Goal: Information Seeking & Learning: Learn about a topic

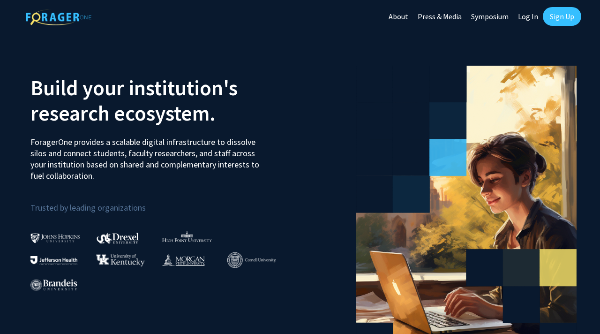
click at [566, 13] on link "Sign Up" at bounding box center [562, 16] width 38 height 19
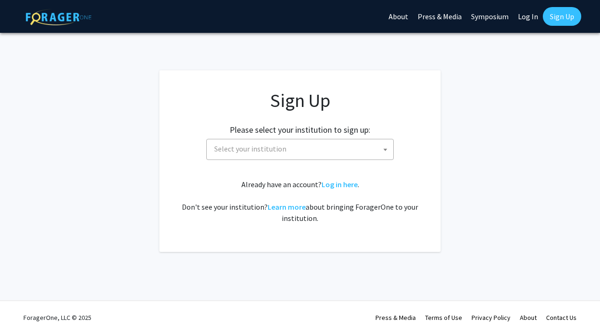
click at [298, 148] on span "Select your institution" at bounding box center [301, 148] width 183 height 19
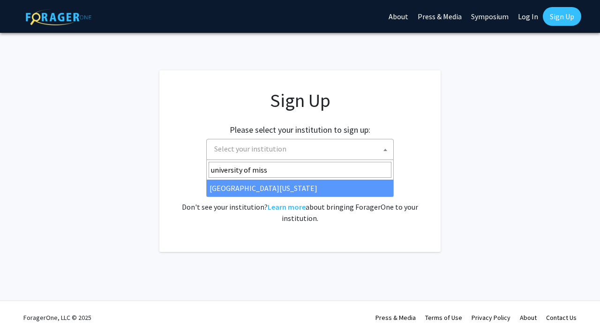
type input "university of miss"
select select "33"
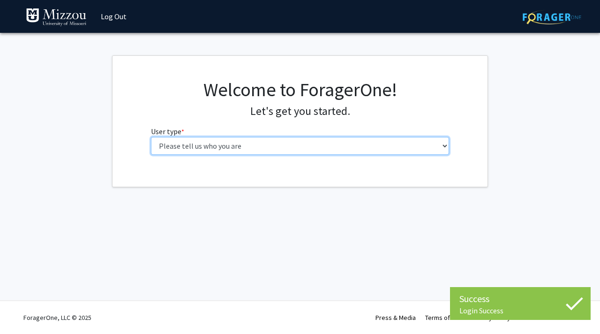
click at [267, 141] on select "Please tell us who you are Undergraduate Student Master's Student Doctoral Cand…" at bounding box center [300, 146] width 298 height 18
select select "1: undergrad"
click at [151, 137] on select "Please tell us who you are Undergraduate Student Master's Student Doctoral Cand…" at bounding box center [300, 146] width 298 height 18
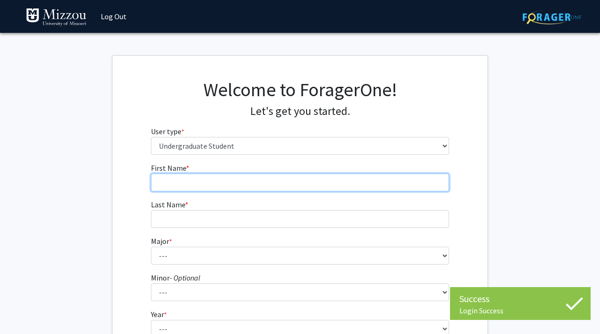
click at [232, 175] on input "First Name * required" at bounding box center [300, 182] width 298 height 18
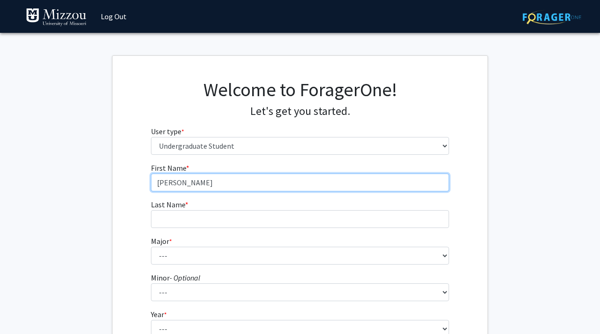
type input "[PERSON_NAME]"
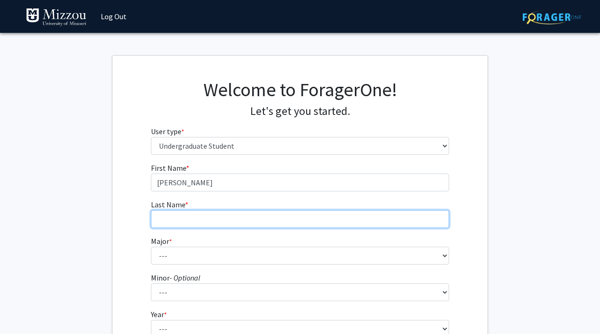
click at [168, 213] on input "Last Name * required" at bounding box center [300, 219] width 298 height 18
type input "[PERSON_NAME]"
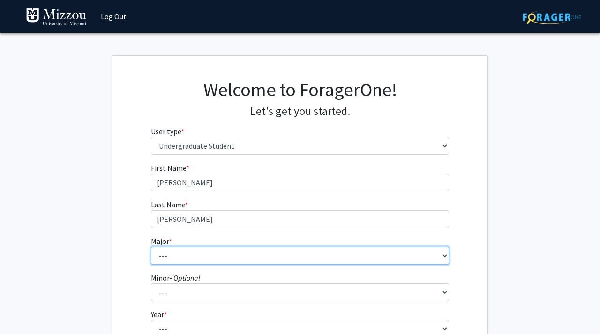
click at [164, 250] on select "--- Agribusiness Management Agricultural Education Agricultural Education: Comm…" at bounding box center [300, 255] width 298 height 18
select select "17: 2505"
click at [151, 246] on select "--- Agribusiness Management Agricultural Education Agricultural Education: Comm…" at bounding box center [300, 255] width 298 height 18
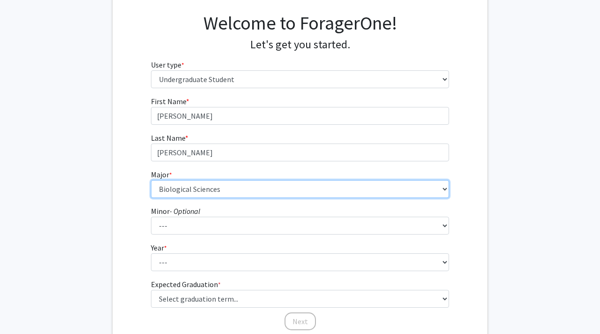
scroll to position [67, 0]
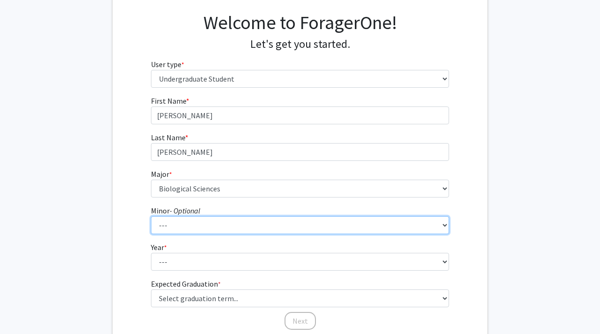
click at [183, 223] on select "--- Accountancy Aerospace Engineering Aerospace Studies Agribusiness Management…" at bounding box center [300, 225] width 298 height 18
select select "83: 2039"
click at [151, 216] on select "--- Accountancy Aerospace Engineering Aerospace Studies Agribusiness Management…" at bounding box center [300, 225] width 298 height 18
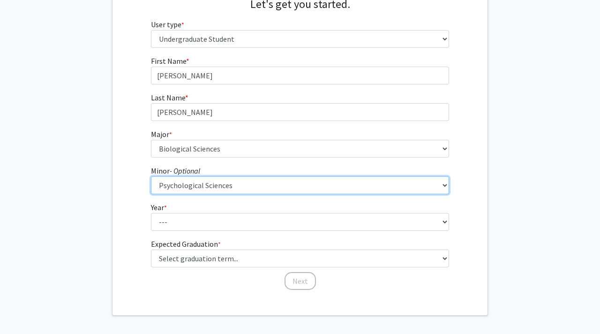
scroll to position [111, 0]
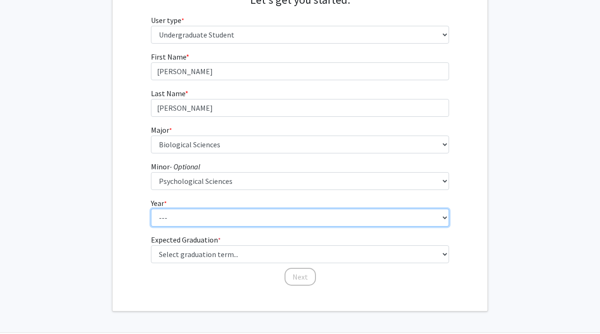
click at [194, 218] on select "--- First-year Sophomore Junior Senior Postbaccalaureate Certificate" at bounding box center [300, 217] width 298 height 18
select select "3: junior"
click at [151, 208] on select "--- First-year Sophomore Junior Senior Postbaccalaureate Certificate" at bounding box center [300, 217] width 298 height 18
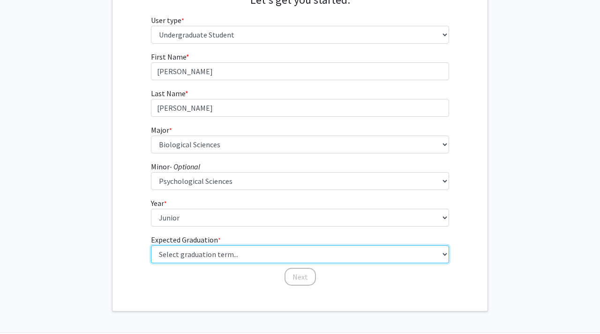
click at [194, 253] on select "Select graduation term... Spring 2025 Summer 2025 Fall 2025 Winter 2025 Spring …" at bounding box center [300, 254] width 298 height 18
select select "9: spring_2027"
click at [151, 245] on select "Select graduation term... Spring 2025 Summer 2025 Fall 2025 Winter 2025 Spring …" at bounding box center [300, 254] width 298 height 18
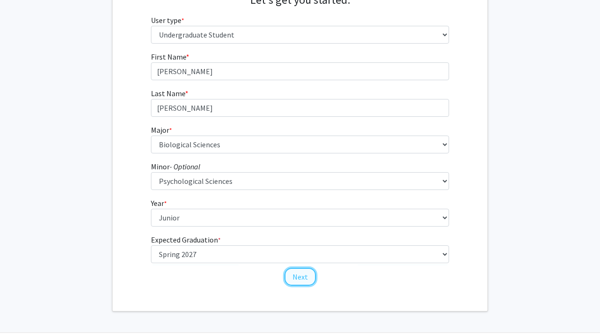
click at [296, 277] on button "Next" at bounding box center [299, 277] width 31 height 18
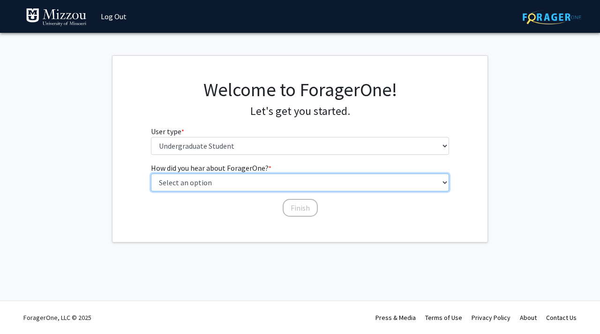
click at [256, 183] on select "Select an option Peer/student recommendation Faculty/staff recommendation Unive…" at bounding box center [300, 182] width 298 height 18
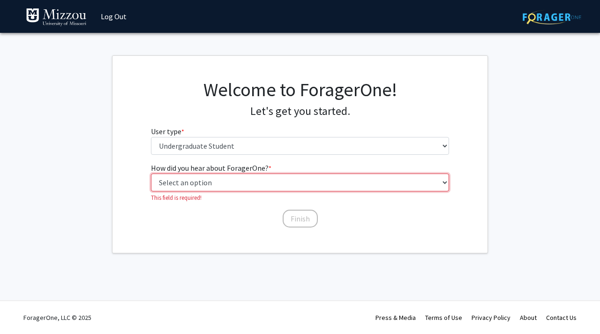
click at [261, 180] on select "Select an option Peer/student recommendation Faculty/staff recommendation Unive…" at bounding box center [300, 182] width 298 height 18
select select "1: peer_recommendation"
click at [151, 173] on select "Select an option Peer/student recommendation Faculty/staff recommendation Unive…" at bounding box center [300, 182] width 298 height 18
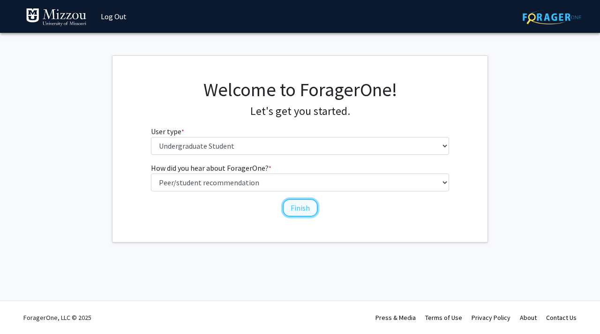
click at [292, 209] on button "Finish" at bounding box center [300, 208] width 35 height 18
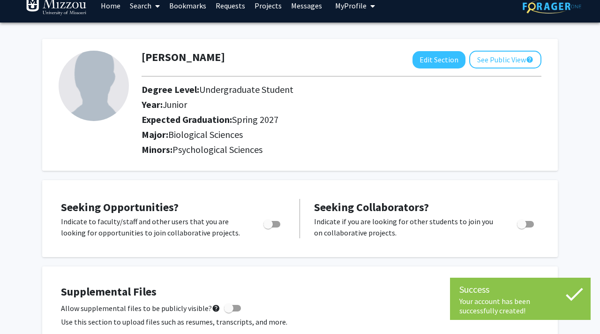
scroll to position [9, 0]
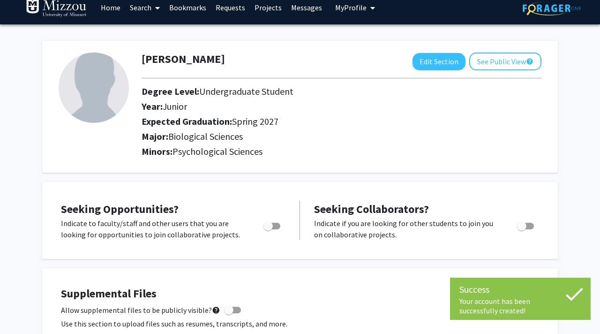
click at [95, 91] on img at bounding box center [94, 87] width 70 height 70
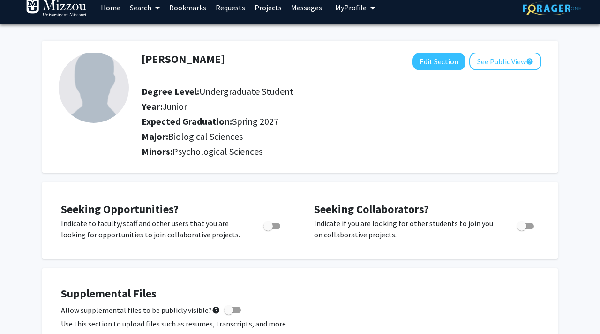
click at [90, 93] on img at bounding box center [94, 87] width 70 height 70
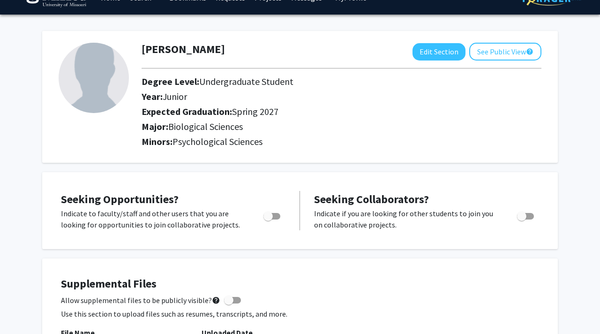
scroll to position [0, 0]
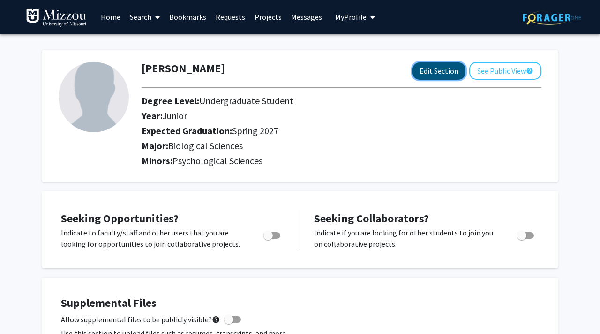
click at [429, 68] on button "Edit Section" at bounding box center [438, 70] width 53 height 17
select select "junior"
select select "37: spring_2027"
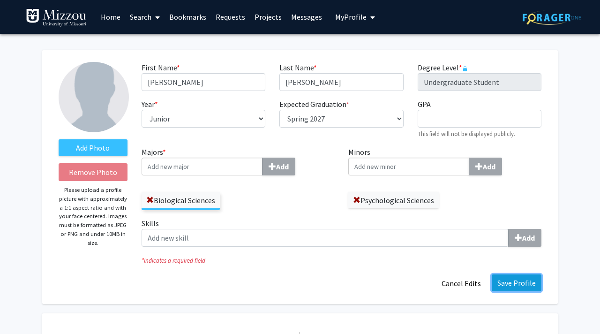
click at [525, 287] on button "Save Profile" at bounding box center [516, 282] width 50 height 17
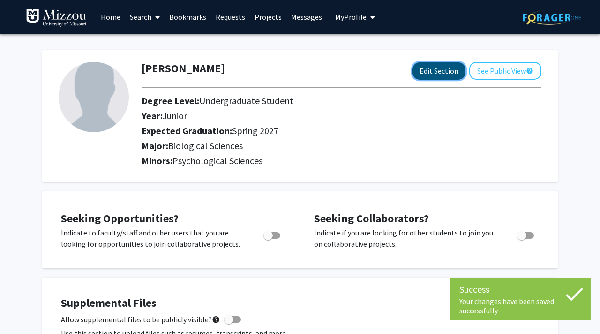
click at [426, 70] on button "Edit Section" at bounding box center [438, 70] width 53 height 17
select select "junior"
select select "37: spring_2027"
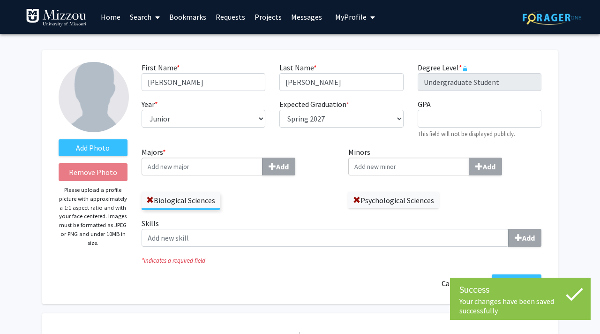
click at [574, 296] on icon at bounding box center [574, 294] width 17 height 13
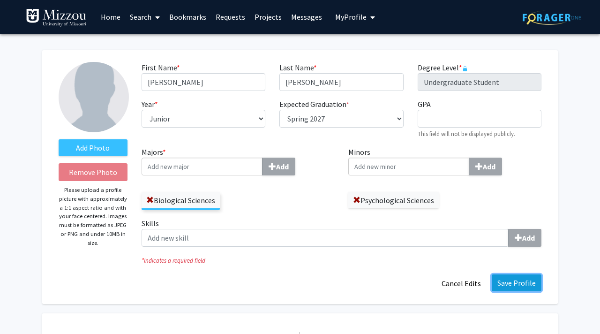
click at [525, 284] on button "Save Profile" at bounding box center [516, 282] width 50 height 17
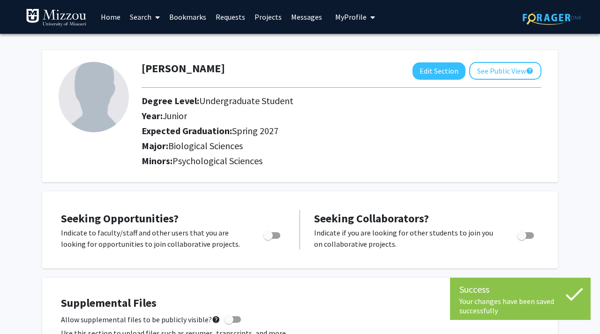
click at [135, 16] on link "Search" at bounding box center [144, 16] width 39 height 33
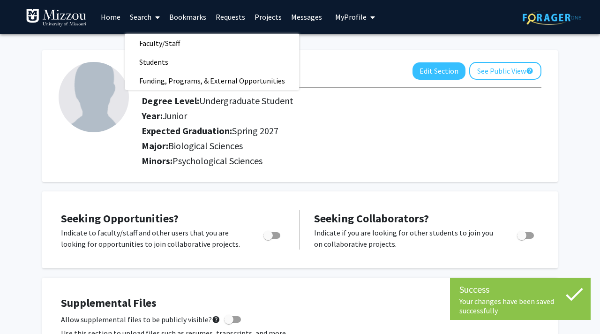
click at [135, 16] on link "Search" at bounding box center [144, 16] width 39 height 33
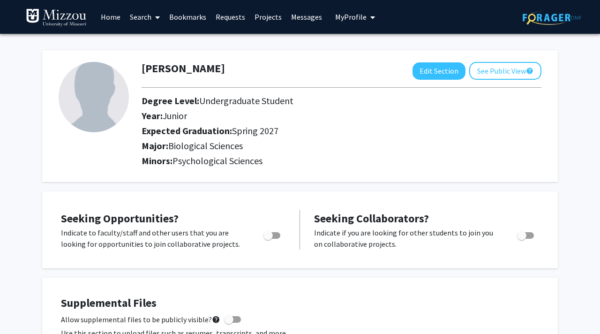
click at [267, 16] on link "Projects" at bounding box center [268, 16] width 37 height 33
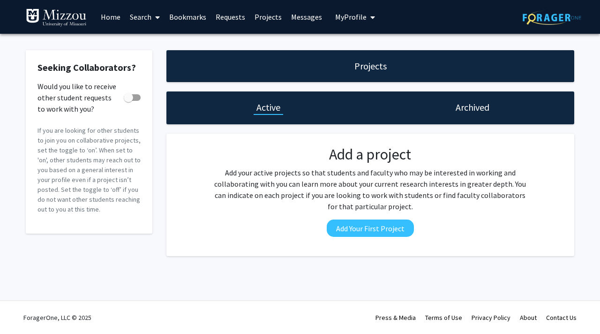
click at [179, 15] on link "Bookmarks" at bounding box center [187, 16] width 46 height 33
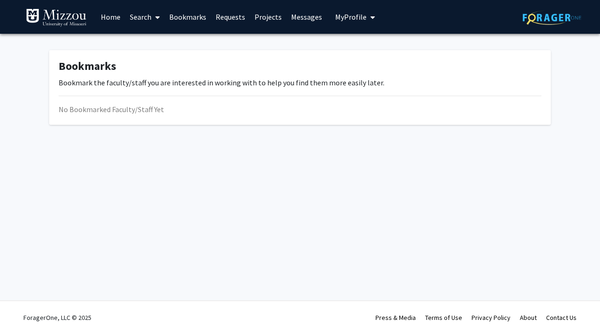
click at [151, 15] on link "Search" at bounding box center [144, 16] width 39 height 33
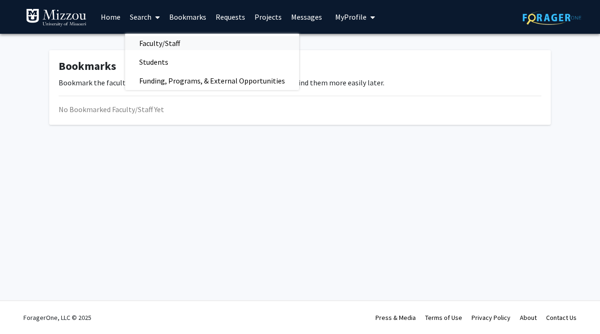
click at [158, 46] on span "Faculty/Staff" at bounding box center [159, 43] width 69 height 19
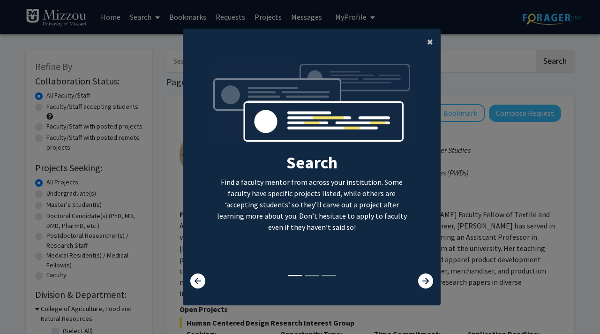
click at [425, 43] on button "×" at bounding box center [429, 42] width 21 height 26
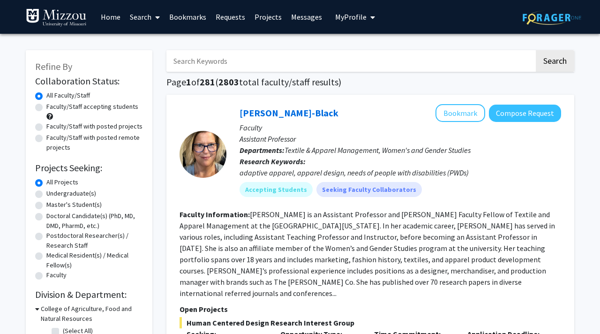
click at [100, 108] on label "Faculty/Staff accepting students" at bounding box center [92, 107] width 92 height 10
click at [52, 108] on input "Faculty/Staff accepting students" at bounding box center [49, 105] width 6 height 6
radio input "true"
click at [205, 65] on input "Search Keywords" at bounding box center [350, 61] width 368 height 22
type input "biology"
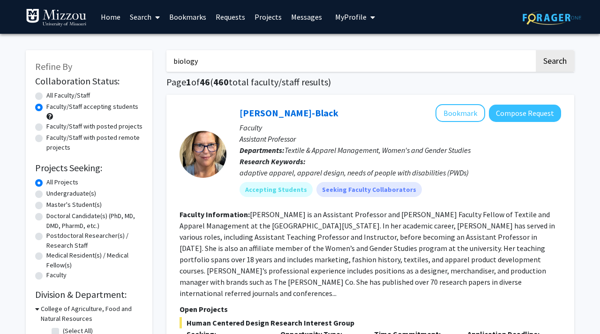
click at [536, 50] on button "Search" at bounding box center [555, 61] width 38 height 22
radio input "true"
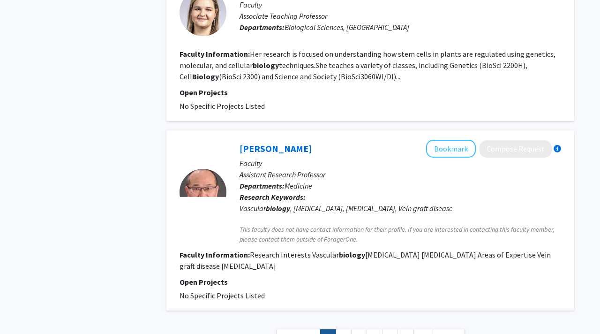
scroll to position [1635, 0]
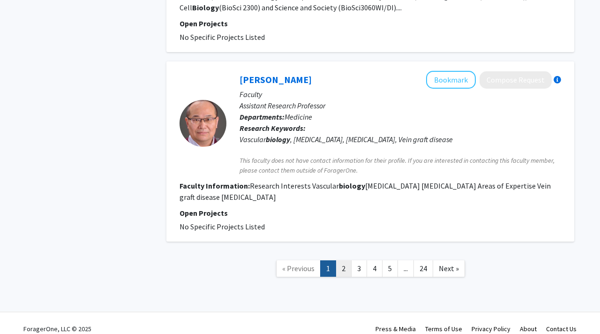
click at [342, 260] on link "2" at bounding box center [343, 268] width 16 height 16
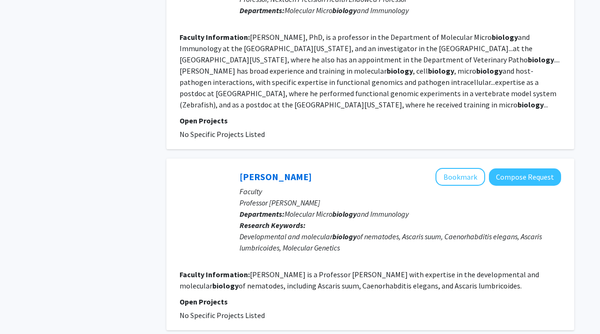
scroll to position [1519, 0]
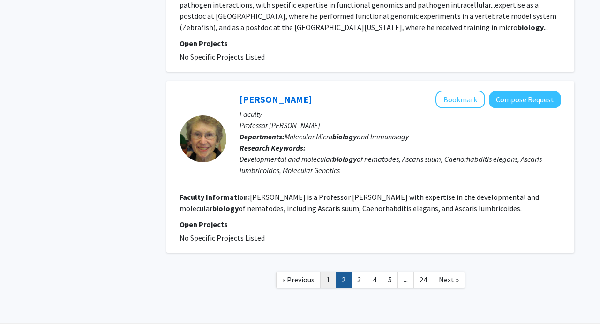
click at [326, 271] on link "1" at bounding box center [328, 279] width 16 height 16
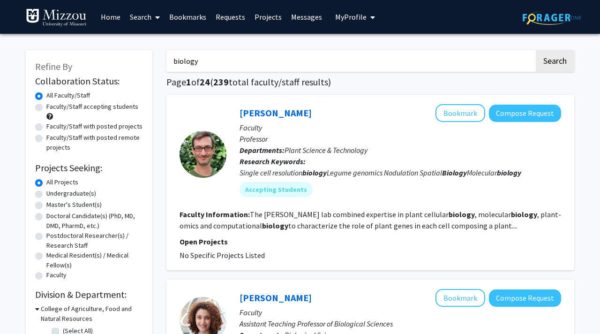
click at [55, 109] on label "Faculty/Staff accepting students" at bounding box center [92, 107] width 92 height 10
click at [52, 108] on input "Faculty/Staff accepting students" at bounding box center [49, 105] width 6 height 6
radio input "true"
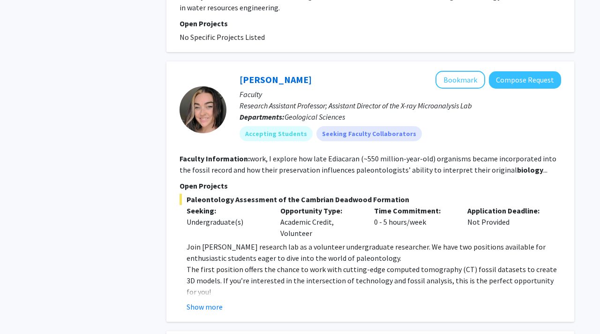
scroll to position [1086, 0]
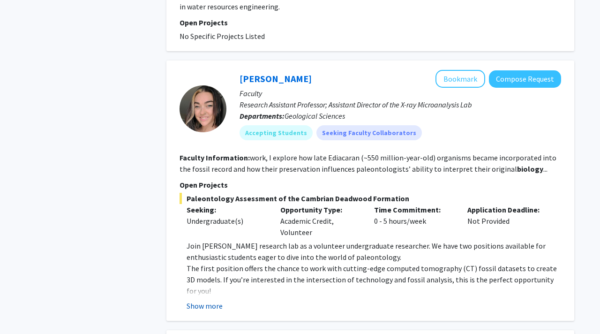
click at [204, 305] on button "Show more" at bounding box center [204, 305] width 36 height 11
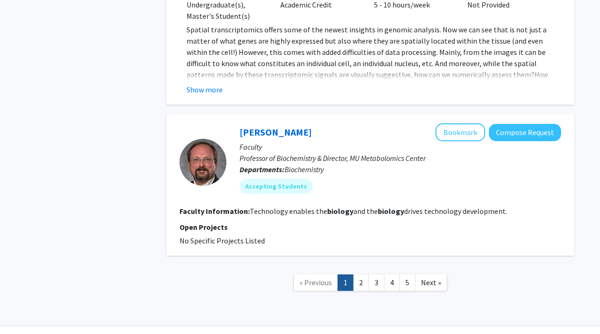
scroll to position [1963, 0]
click at [355, 274] on link "2" at bounding box center [361, 282] width 16 height 16
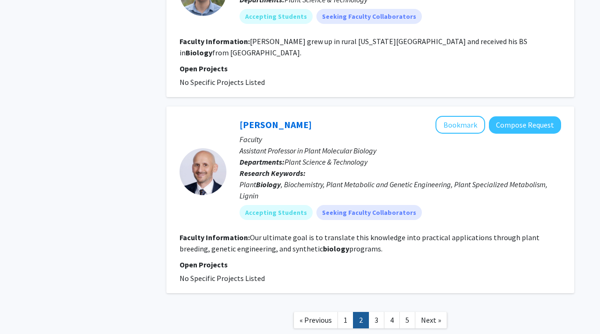
scroll to position [1626, 0]
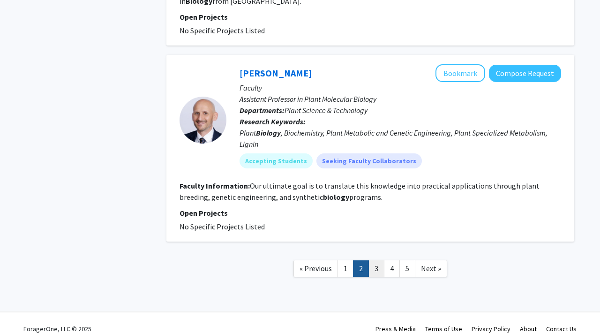
click at [373, 260] on link "3" at bounding box center [376, 268] width 16 height 16
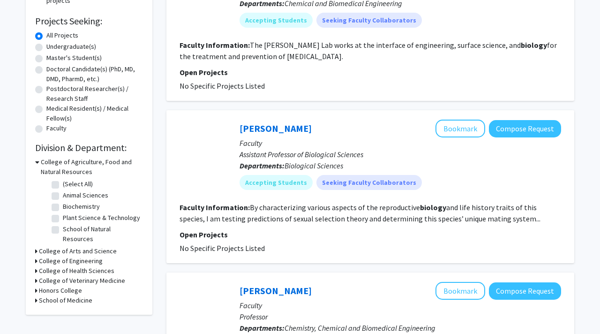
scroll to position [150, 0]
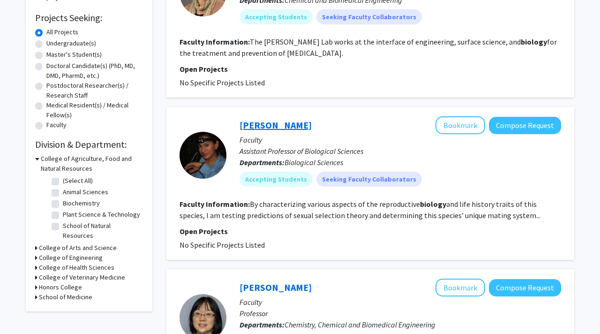
click at [259, 128] on link "[PERSON_NAME]" at bounding box center [275, 125] width 72 height 12
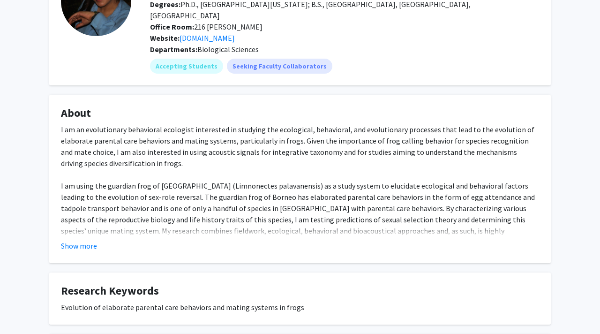
scroll to position [91, 0]
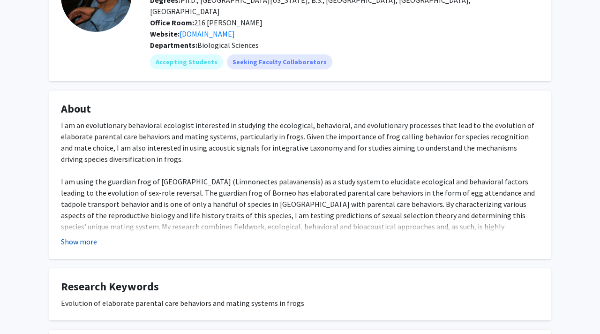
click at [74, 236] on button "Show more" at bounding box center [79, 241] width 36 height 11
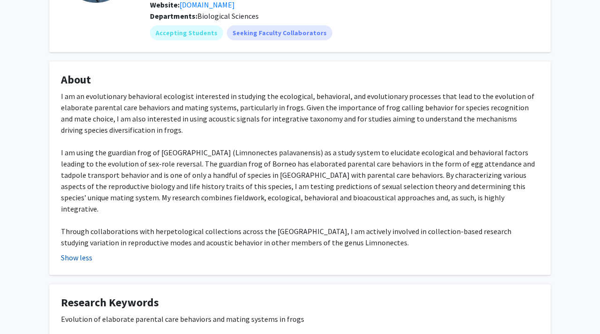
scroll to position [0, 0]
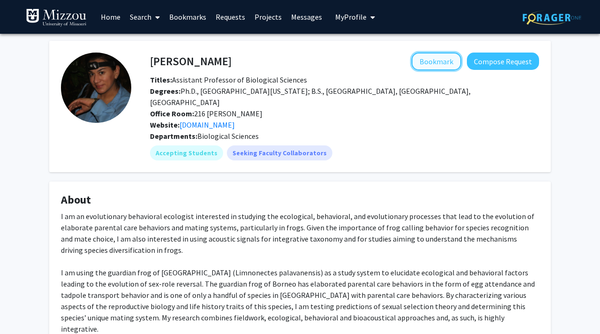
click at [418, 61] on button "Bookmark" at bounding box center [436, 61] width 50 height 18
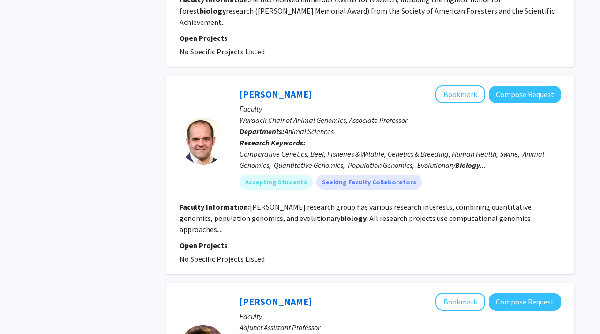
scroll to position [2125, 0]
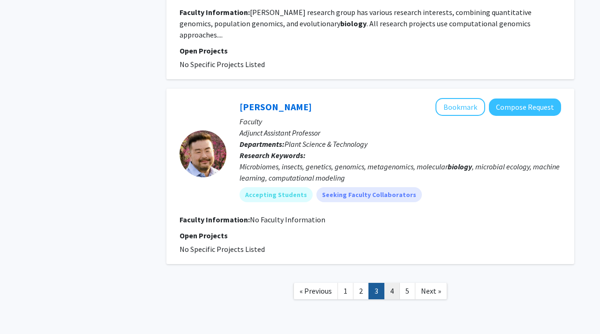
click at [391, 283] on link "4" at bounding box center [392, 291] width 16 height 16
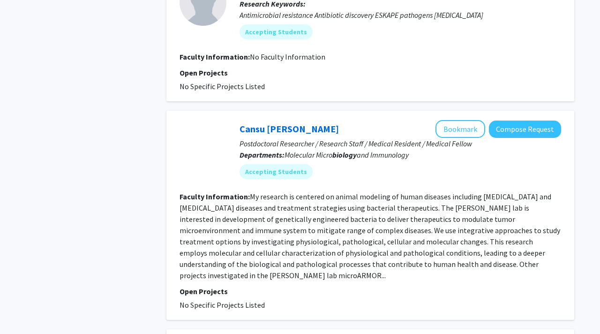
scroll to position [1268, 0]
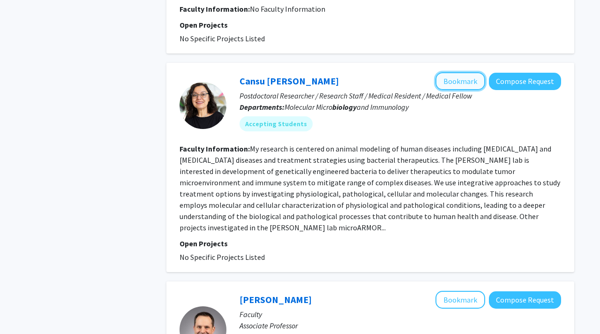
click at [451, 84] on button "Bookmark" at bounding box center [460, 81] width 50 height 18
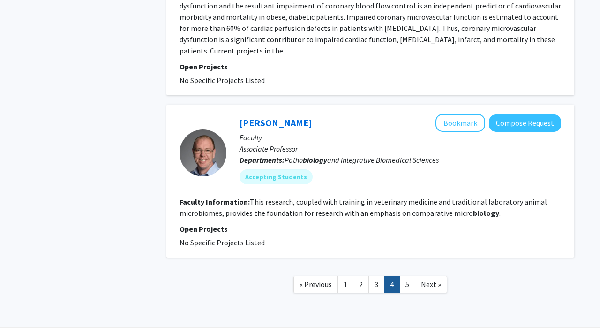
scroll to position [1690, 0]
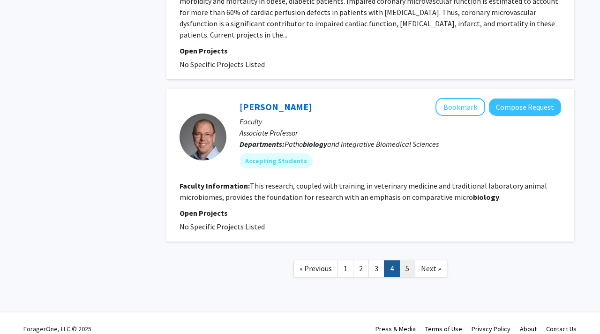
click at [410, 260] on link "5" at bounding box center [407, 268] width 16 height 16
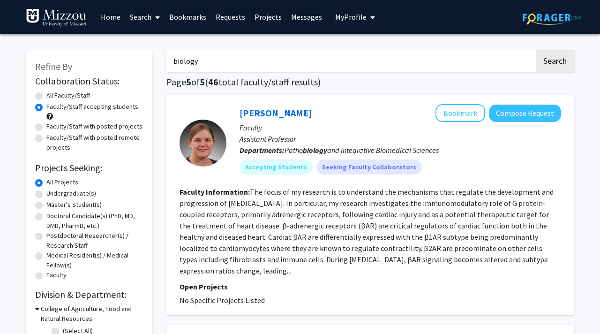
drag, startPoint x: 206, startPoint y: 64, endPoint x: 158, endPoint y: 66, distance: 47.8
drag, startPoint x: 200, startPoint y: 62, endPoint x: 171, endPoint y: 61, distance: 29.5
click at [171, 61] on input "biology" at bounding box center [350, 61] width 368 height 22
type input "psychology"
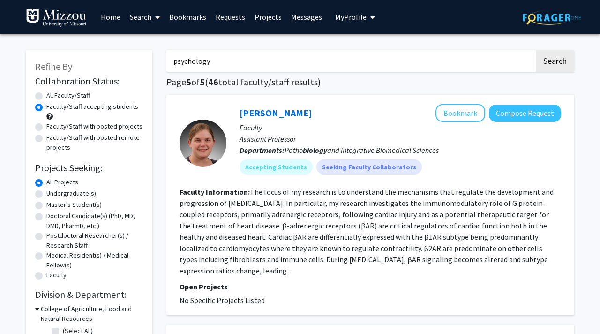
click at [536, 50] on button "Search" at bounding box center [555, 61] width 38 height 22
radio input "true"
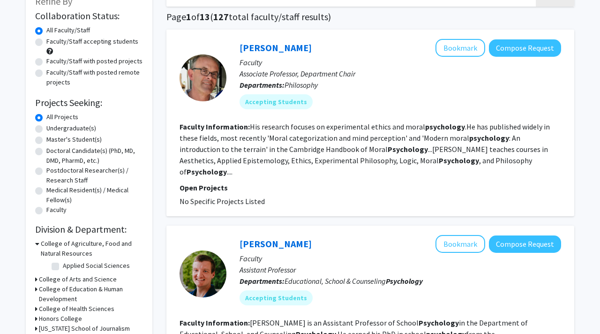
scroll to position [50, 0]
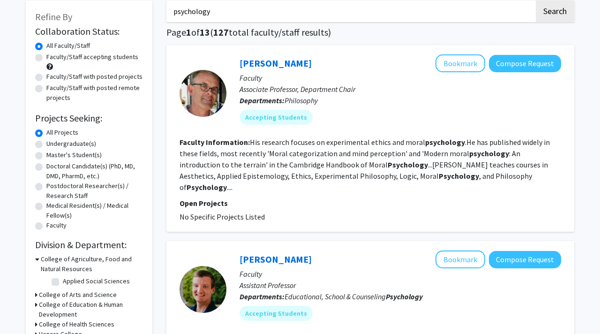
click at [50, 147] on label "Undergraduate(s)" at bounding box center [71, 144] width 50 height 10
click at [50, 145] on input "Undergraduate(s)" at bounding box center [49, 142] width 6 height 6
radio input "true"
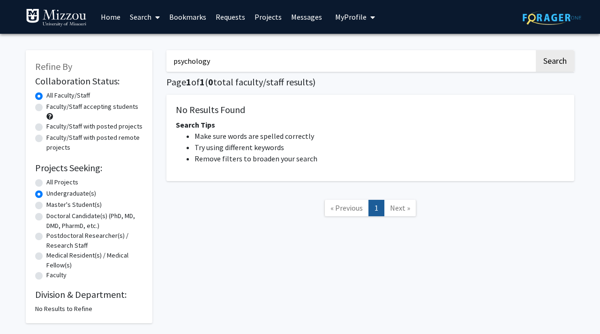
click at [46, 180] on label "All Projects" at bounding box center [62, 182] width 32 height 10
click at [46, 180] on input "All Projects" at bounding box center [49, 180] width 6 height 6
radio input "true"
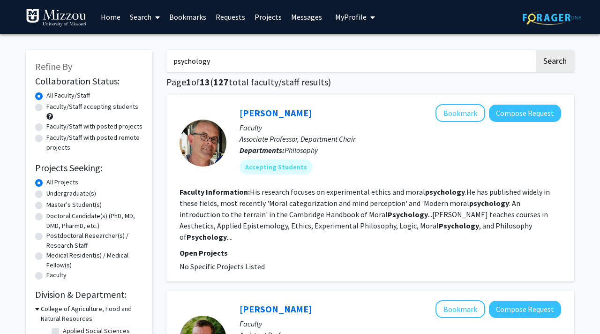
click at [72, 115] on div "Faculty/Staff accepting students" at bounding box center [89, 112] width 108 height 20
click at [46, 110] on label "Faculty/Staff accepting students" at bounding box center [92, 107] width 92 height 10
click at [46, 108] on input "Faculty/Staff accepting students" at bounding box center [49, 105] width 6 height 6
radio input "true"
click at [110, 20] on link "Home" at bounding box center [110, 16] width 29 height 33
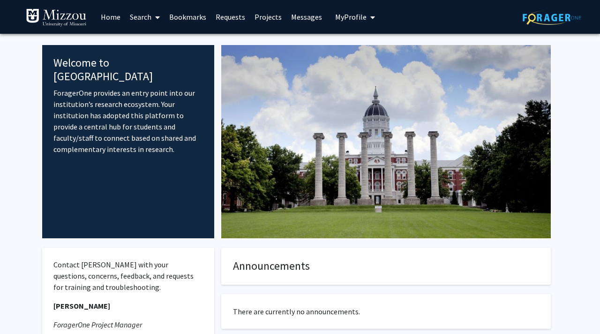
click at [256, 59] on div at bounding box center [385, 141] width 343 height 193
click at [189, 66] on h4 "Welcome to [GEOGRAPHIC_DATA]" at bounding box center [127, 69] width 149 height 27
click at [340, 17] on span "My Profile" at bounding box center [350, 16] width 31 height 9
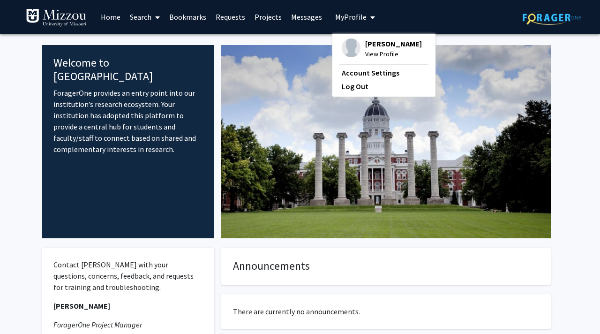
click at [227, 111] on div at bounding box center [385, 141] width 343 height 193
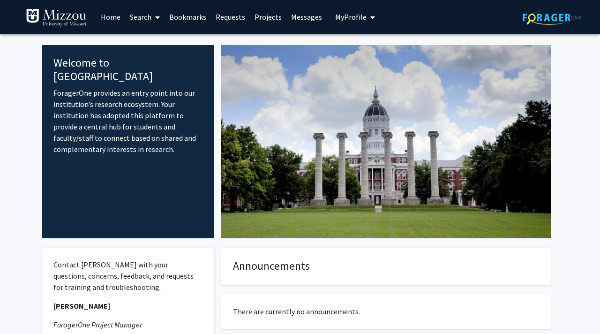
click at [142, 17] on link "Search" at bounding box center [144, 16] width 39 height 33
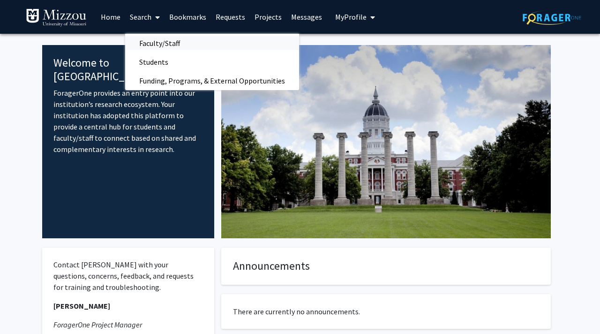
click at [155, 43] on span "Faculty/Staff" at bounding box center [159, 43] width 69 height 19
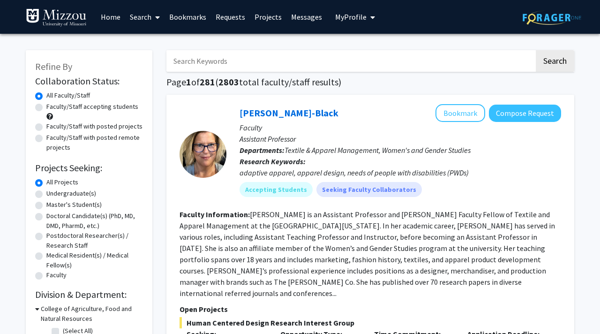
click at [205, 62] on input "Search Keywords" at bounding box center [350, 61] width 368 height 22
click at [67, 111] on label "Faculty/Staff accepting students" at bounding box center [92, 107] width 92 height 10
click at [52, 108] on input "Faculty/Staff accepting students" at bounding box center [49, 105] width 6 height 6
radio input "true"
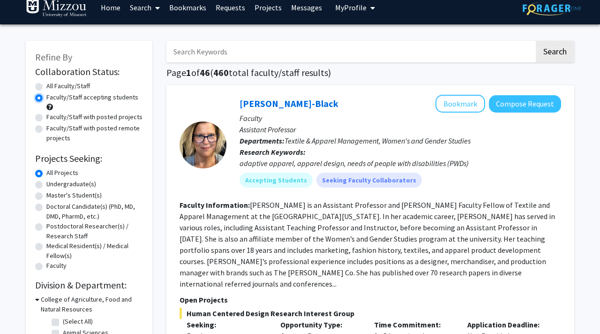
scroll to position [11, 0]
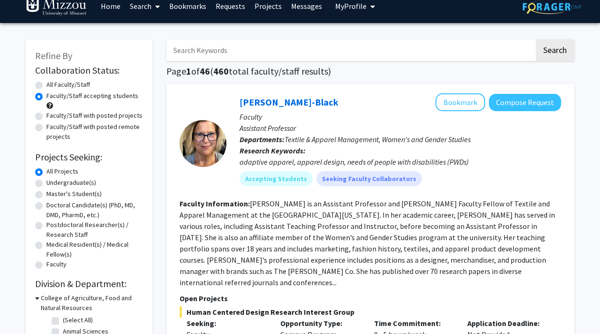
click at [224, 56] on input "Search Keywords" at bounding box center [350, 50] width 368 height 22
type input "soil"
click at [536, 39] on button "Search" at bounding box center [555, 50] width 38 height 22
radio input "true"
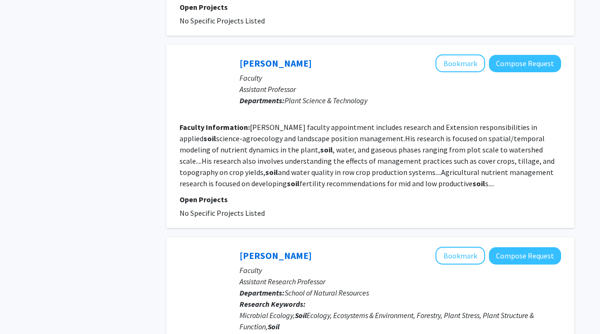
scroll to position [2091, 0]
